Goal: Task Accomplishment & Management: Use online tool/utility

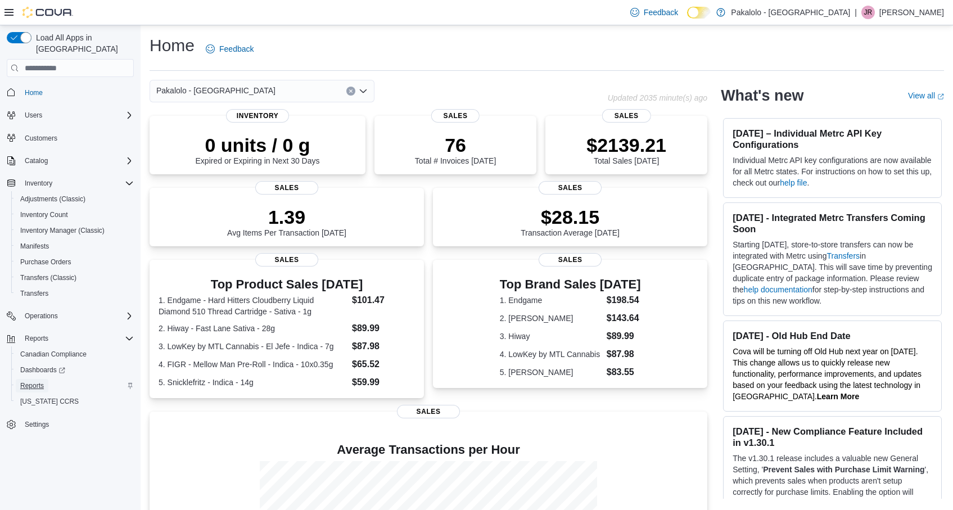
click at [47, 379] on link "Reports" at bounding box center [32, 385] width 33 height 13
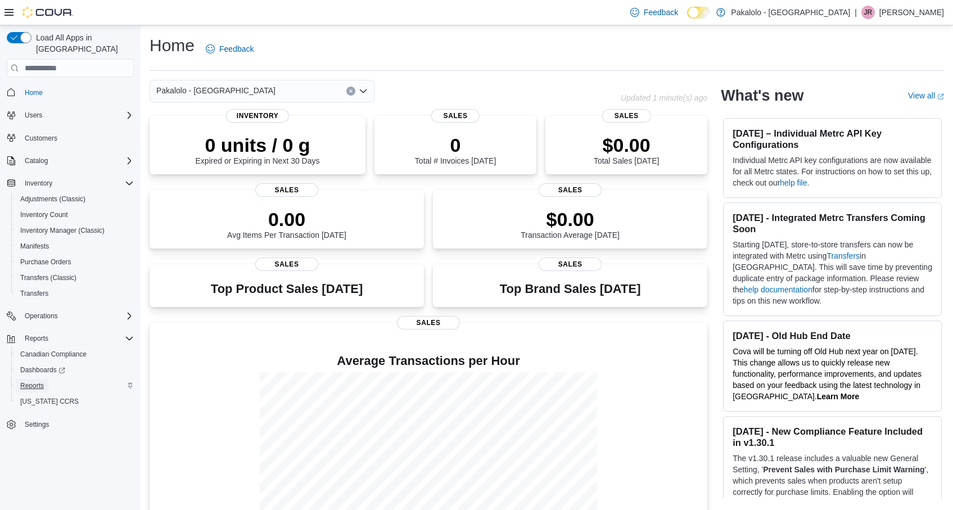
click at [40, 381] on span "Reports" at bounding box center [32, 385] width 24 height 9
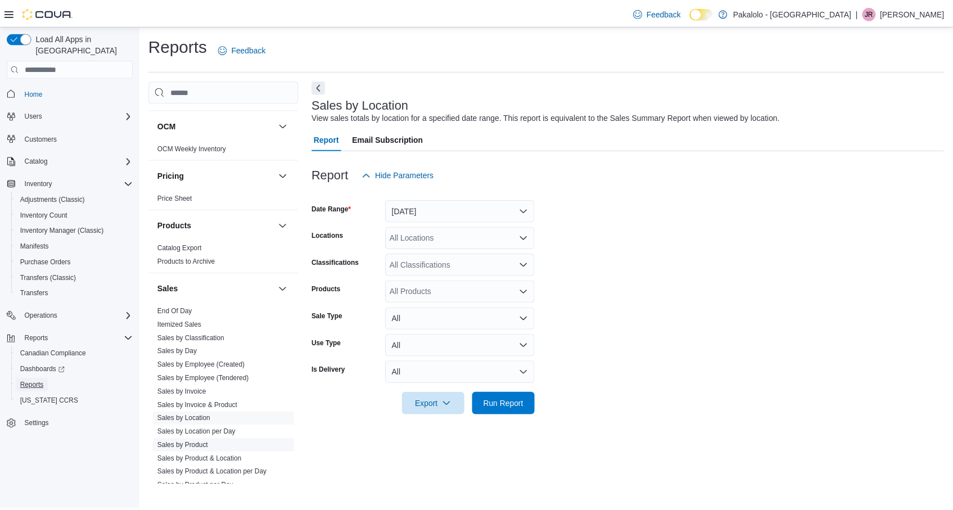
scroll to position [647, 0]
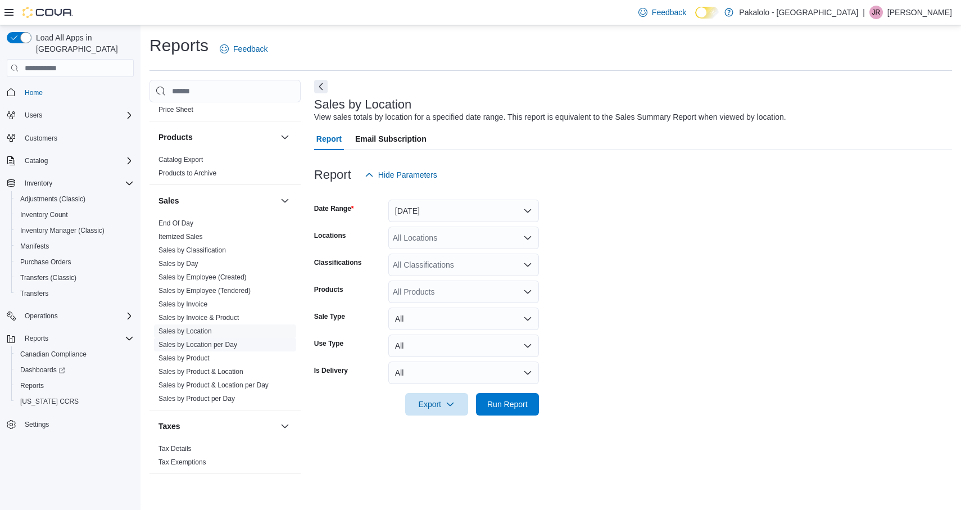
click at [203, 342] on link "Sales by Location per Day" at bounding box center [198, 345] width 79 height 8
click at [415, 219] on button "Yesterday" at bounding box center [463, 211] width 151 height 22
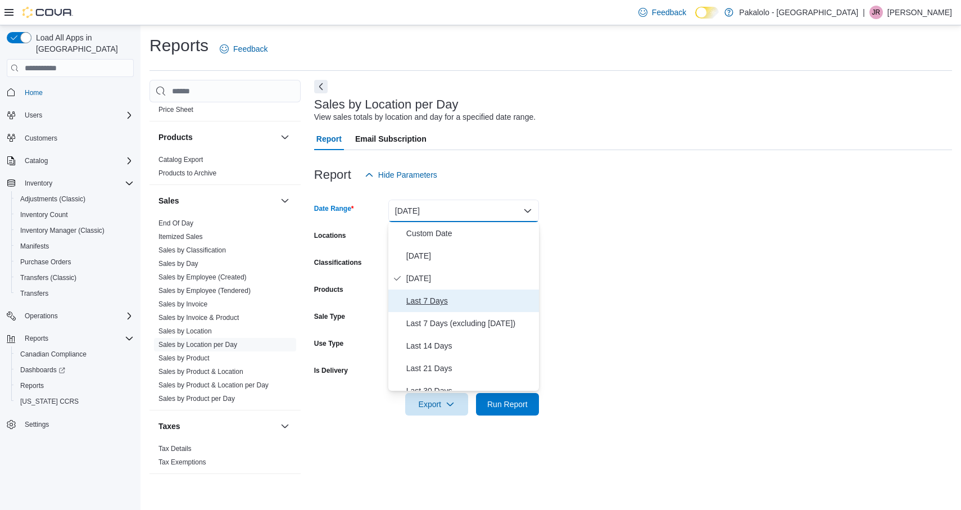
click at [437, 306] on span "Last 7 Days" at bounding box center [470, 300] width 128 height 13
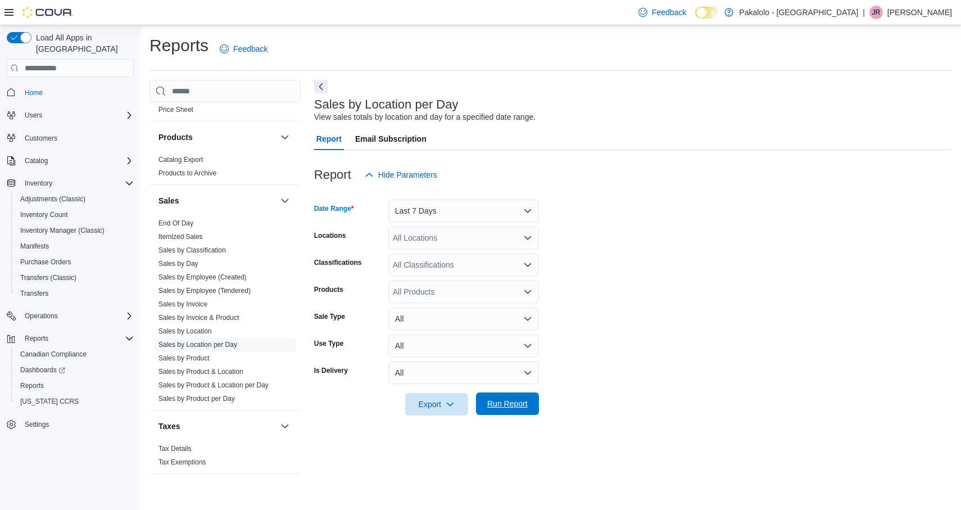
click at [509, 397] on span "Run Report" at bounding box center [507, 403] width 49 height 22
